Goal: Browse casually: Explore the website without a specific task or goal

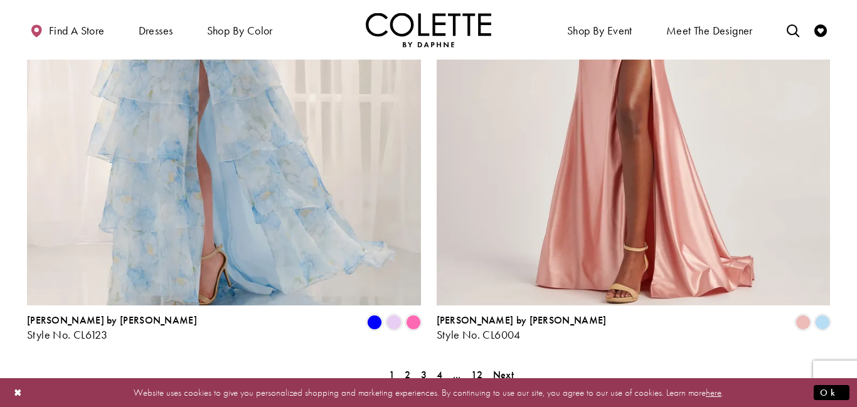
scroll to position [2508, 0]
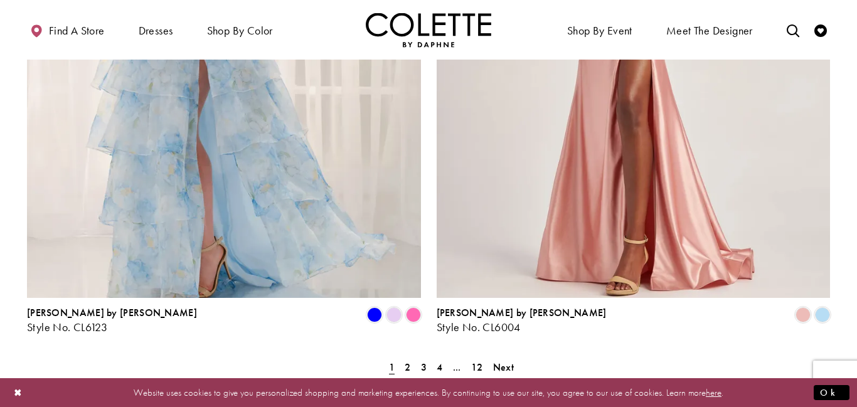
click at [580, 165] on img "Visit Colette by Daphne Style No. CL6004 Page" at bounding box center [634, 12] width 394 height 573
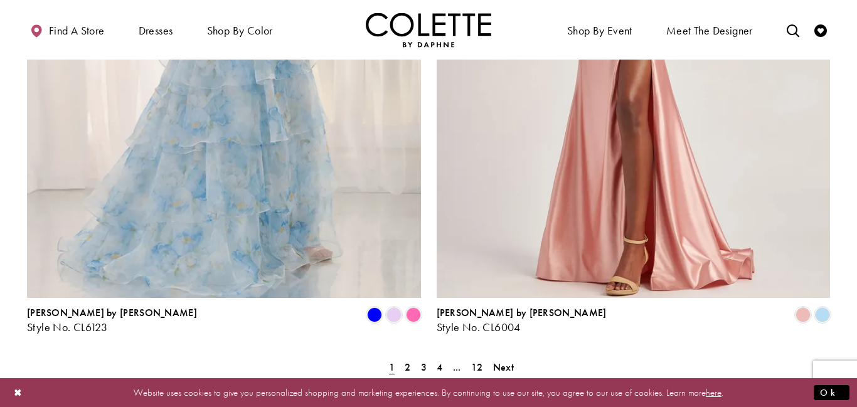
scroll to position [2508, 0]
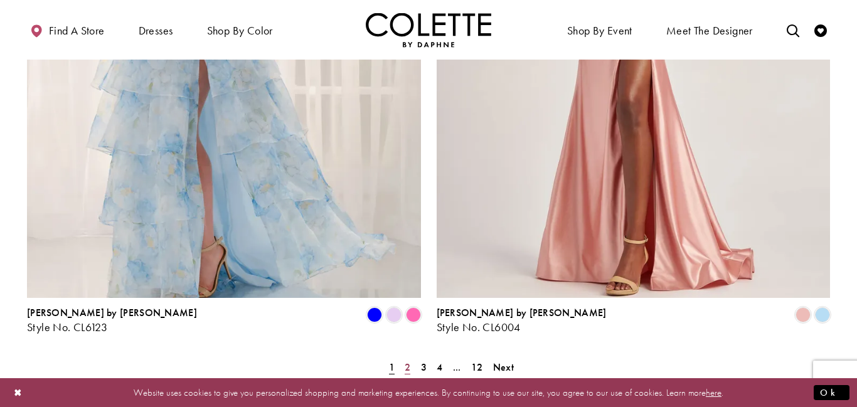
click at [406, 361] on span "2" at bounding box center [408, 367] width 6 height 13
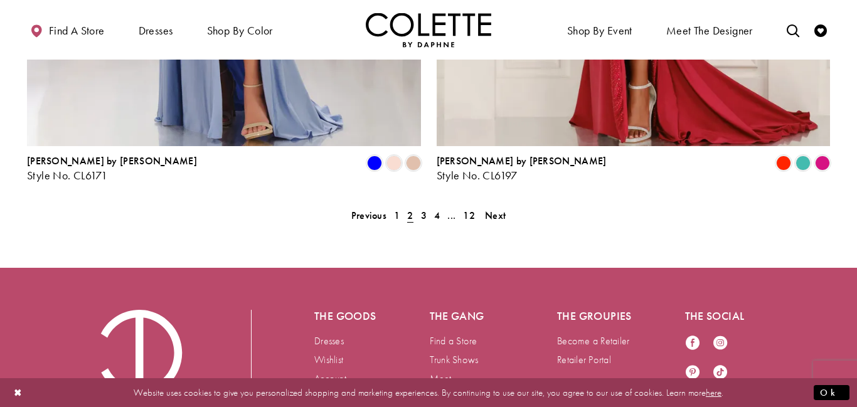
scroll to position [2661, 0]
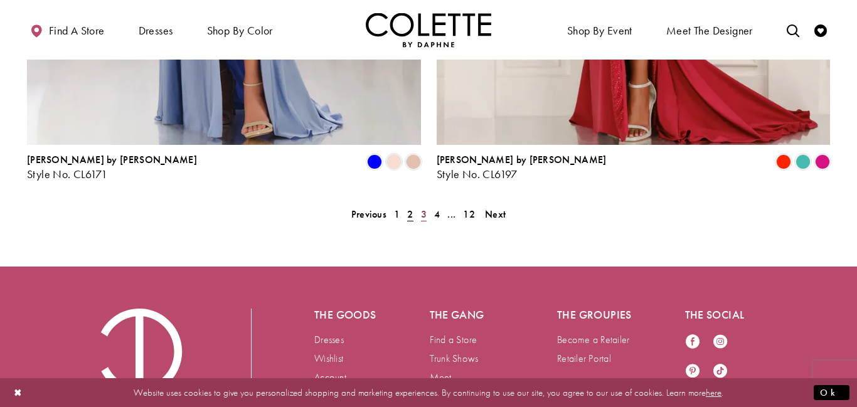
click at [423, 208] on span "3" at bounding box center [424, 214] width 6 height 13
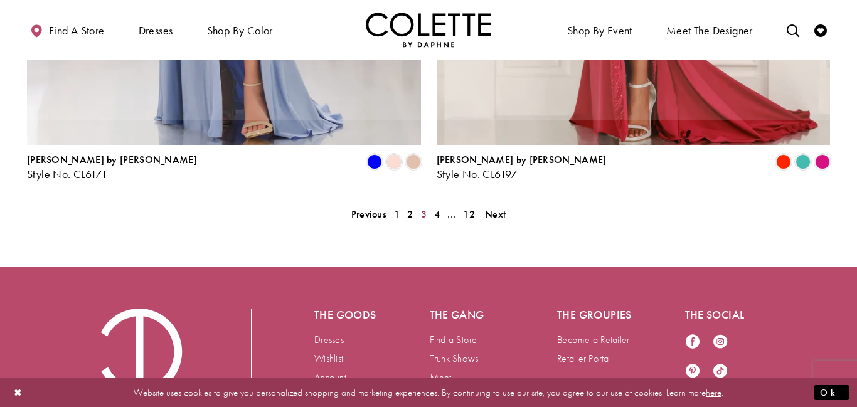
scroll to position [322, 0]
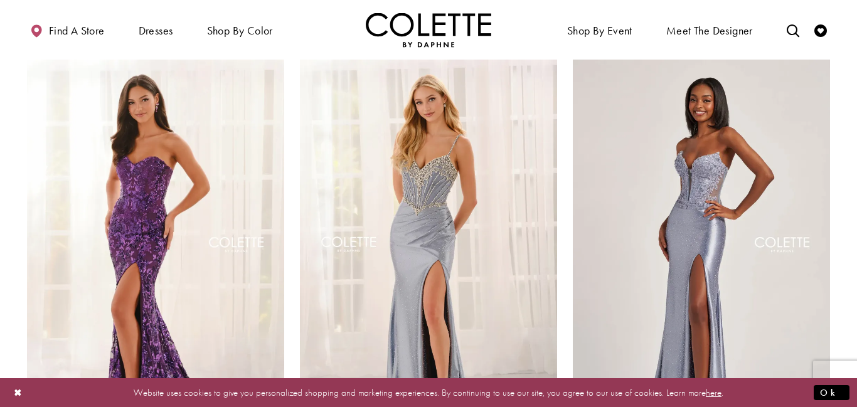
click at [423, 160] on img "Visit Colette by Daphne Style No. CL6173 Page" at bounding box center [428, 247] width 257 height 374
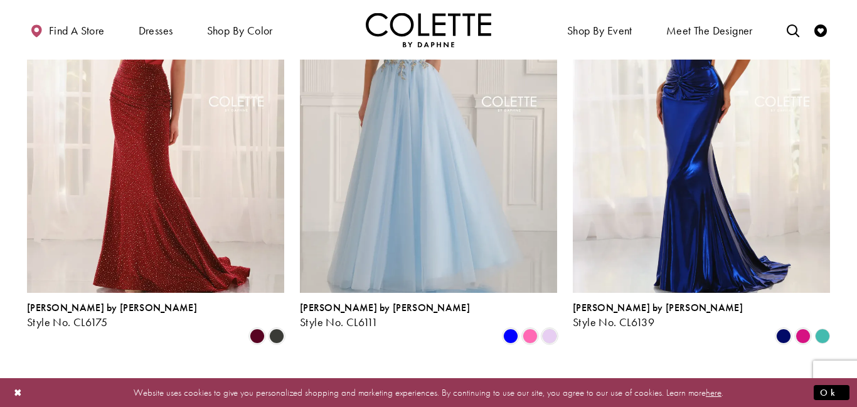
scroll to position [2720, 0]
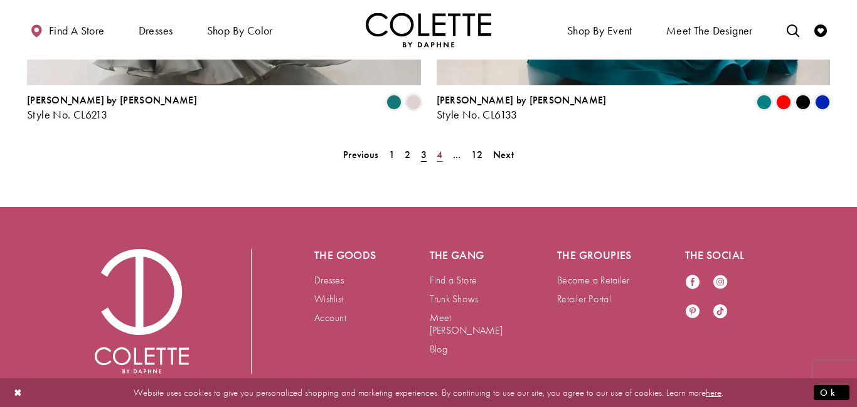
click at [443, 146] on link "4" at bounding box center [439, 155] width 13 height 18
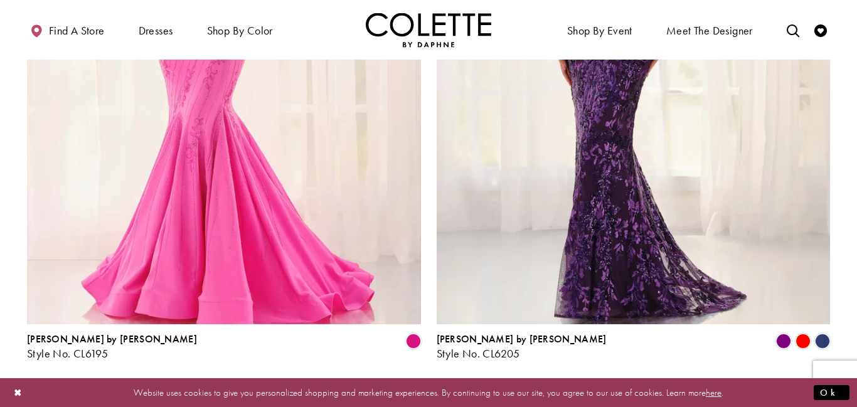
scroll to position [2720, 0]
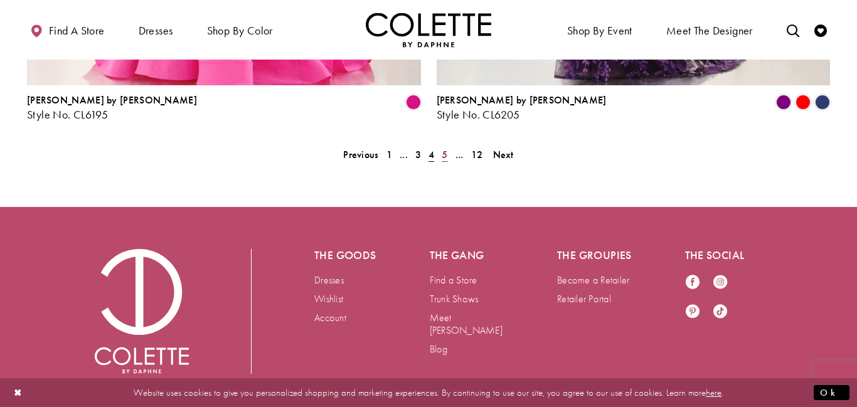
click at [446, 148] on span "5" at bounding box center [445, 154] width 6 height 13
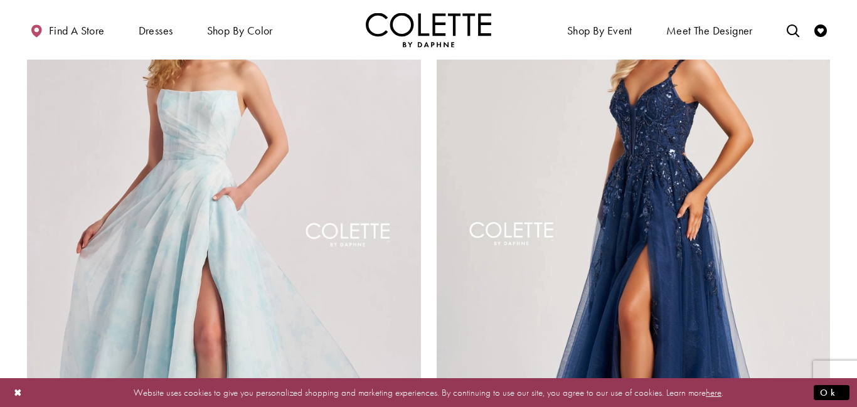
scroll to position [2720, 0]
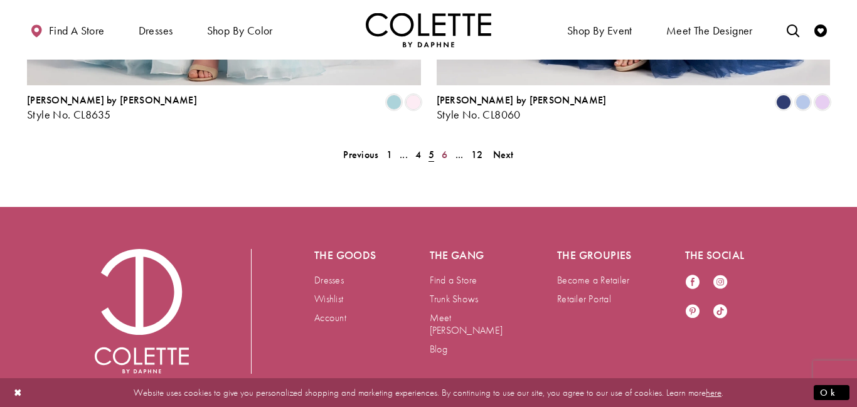
click at [446, 148] on span "6" at bounding box center [445, 154] width 6 height 13
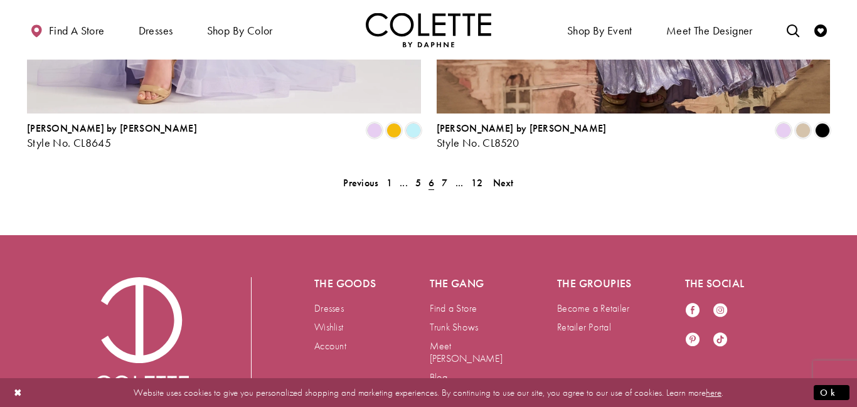
scroll to position [2693, 0]
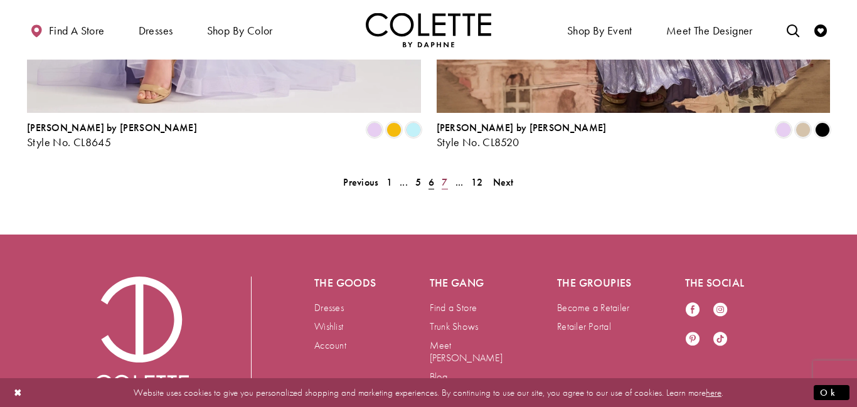
click at [443, 173] on link "7" at bounding box center [444, 182] width 13 height 18
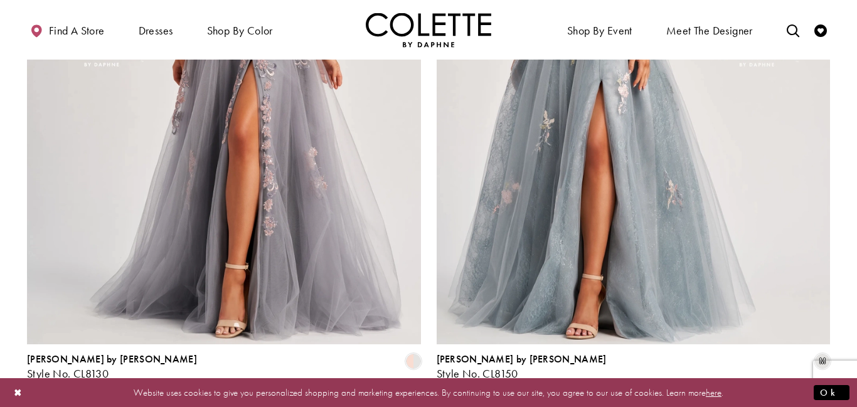
scroll to position [2720, 0]
